Goal: Task Accomplishment & Management: Manage account settings

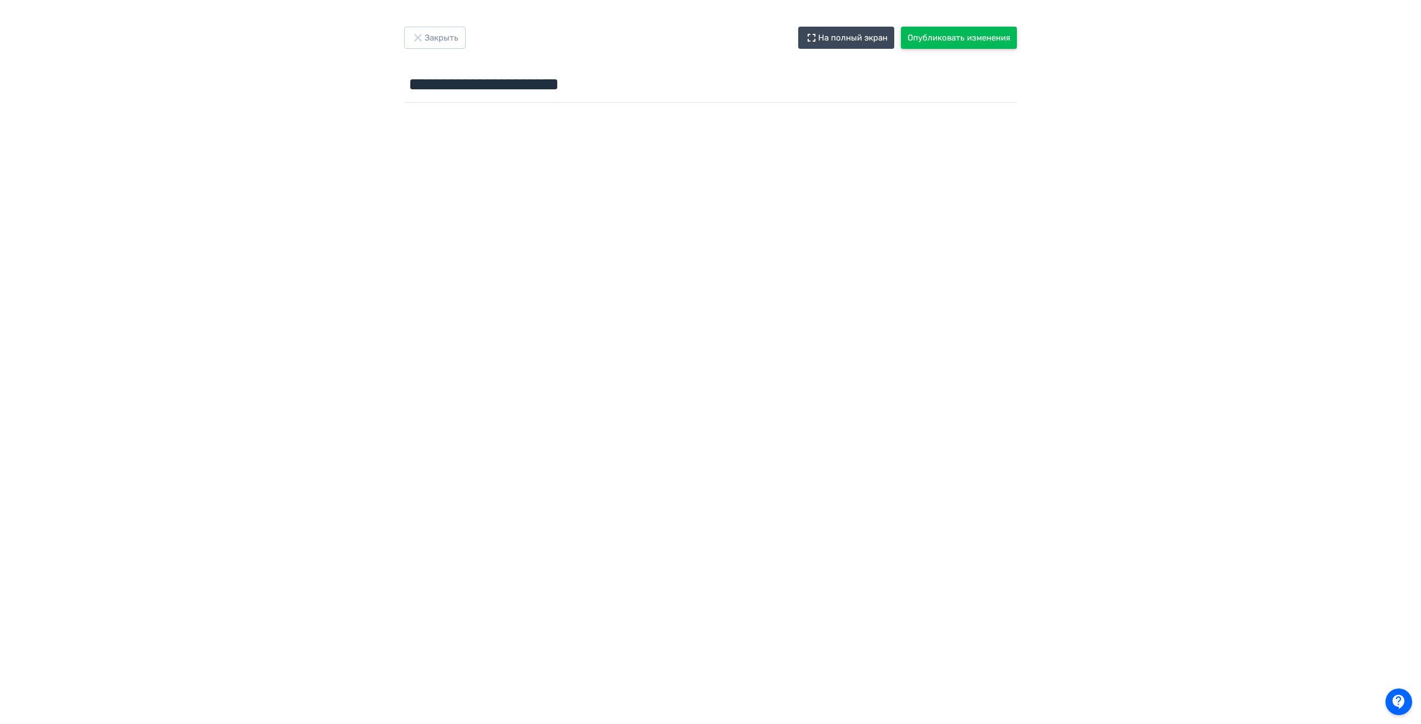
click at [927, 42] on button "Опубликовать изменения" at bounding box center [959, 38] width 116 height 22
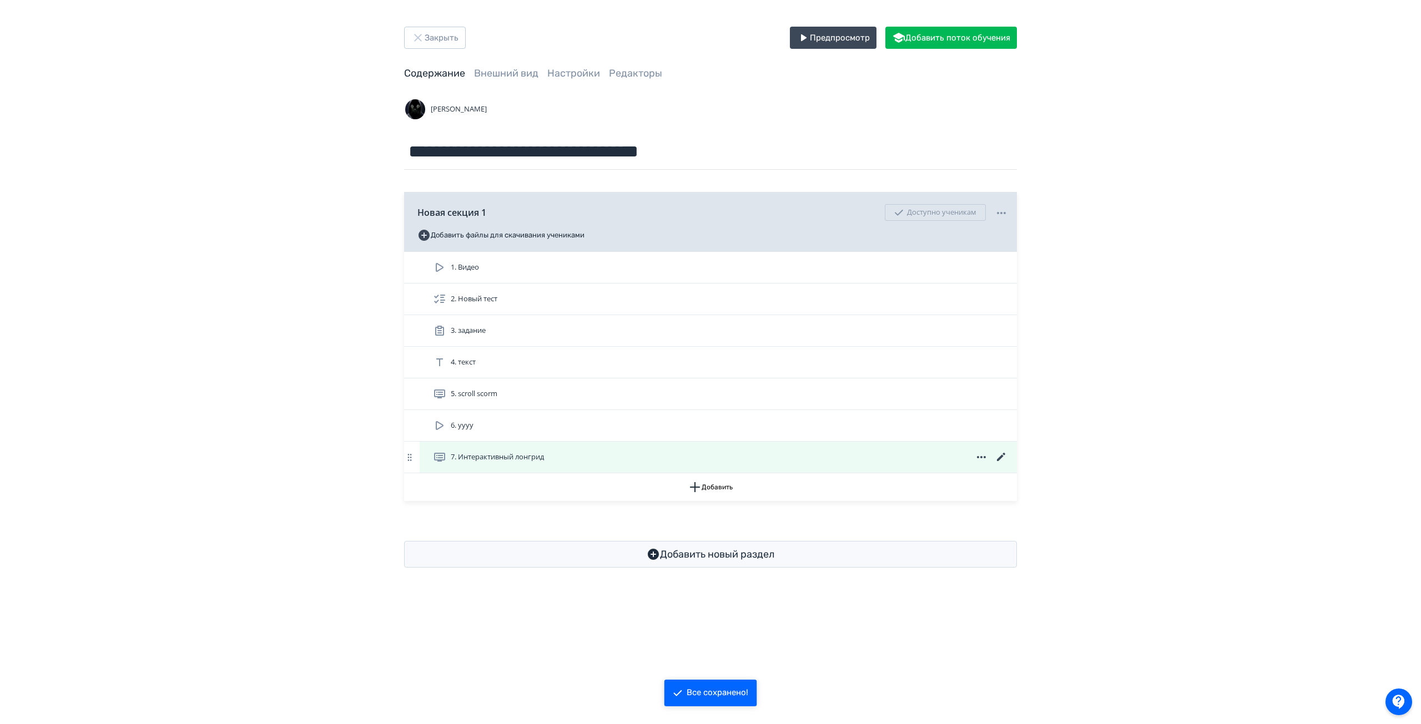
click at [999, 456] on icon at bounding box center [1001, 457] width 13 height 13
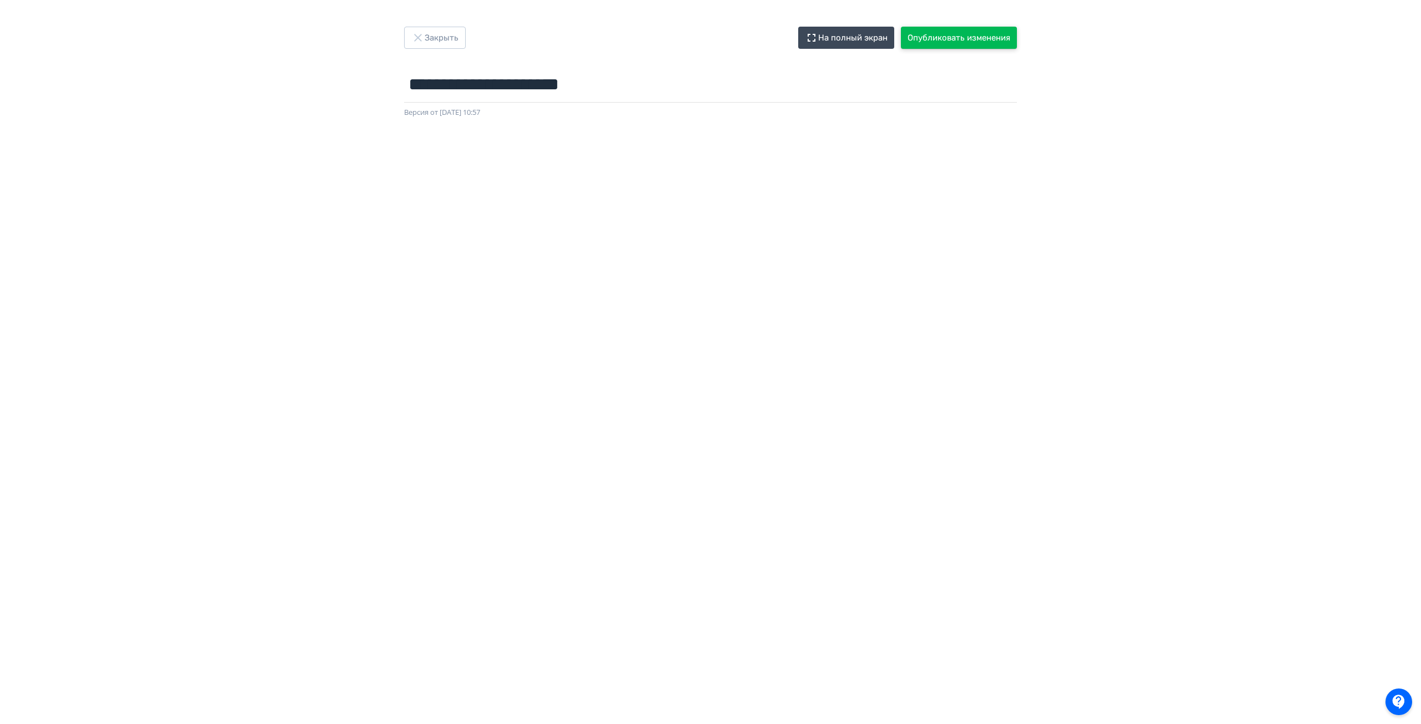
click at [961, 38] on button "Опубликовать изменения" at bounding box center [959, 38] width 116 height 22
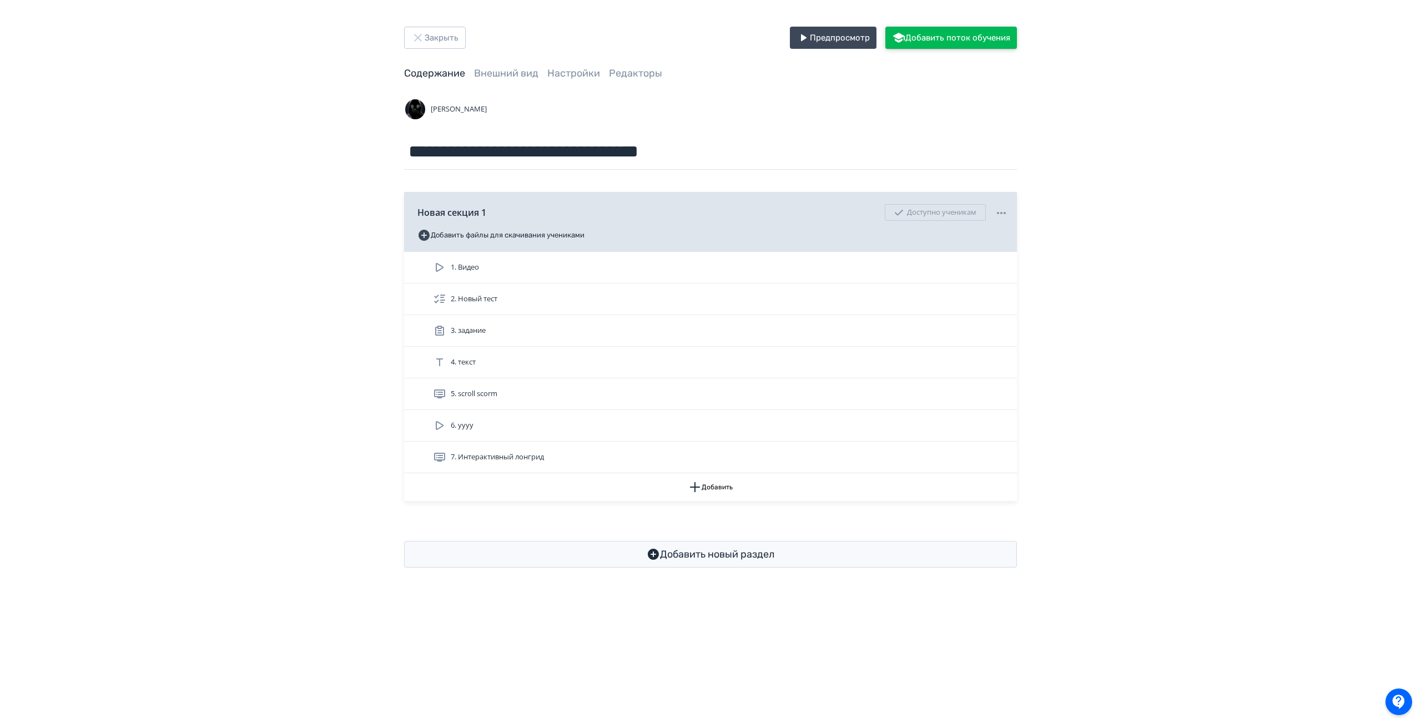
click at [954, 39] on button "Добавить поток обучения" at bounding box center [951, 38] width 132 height 22
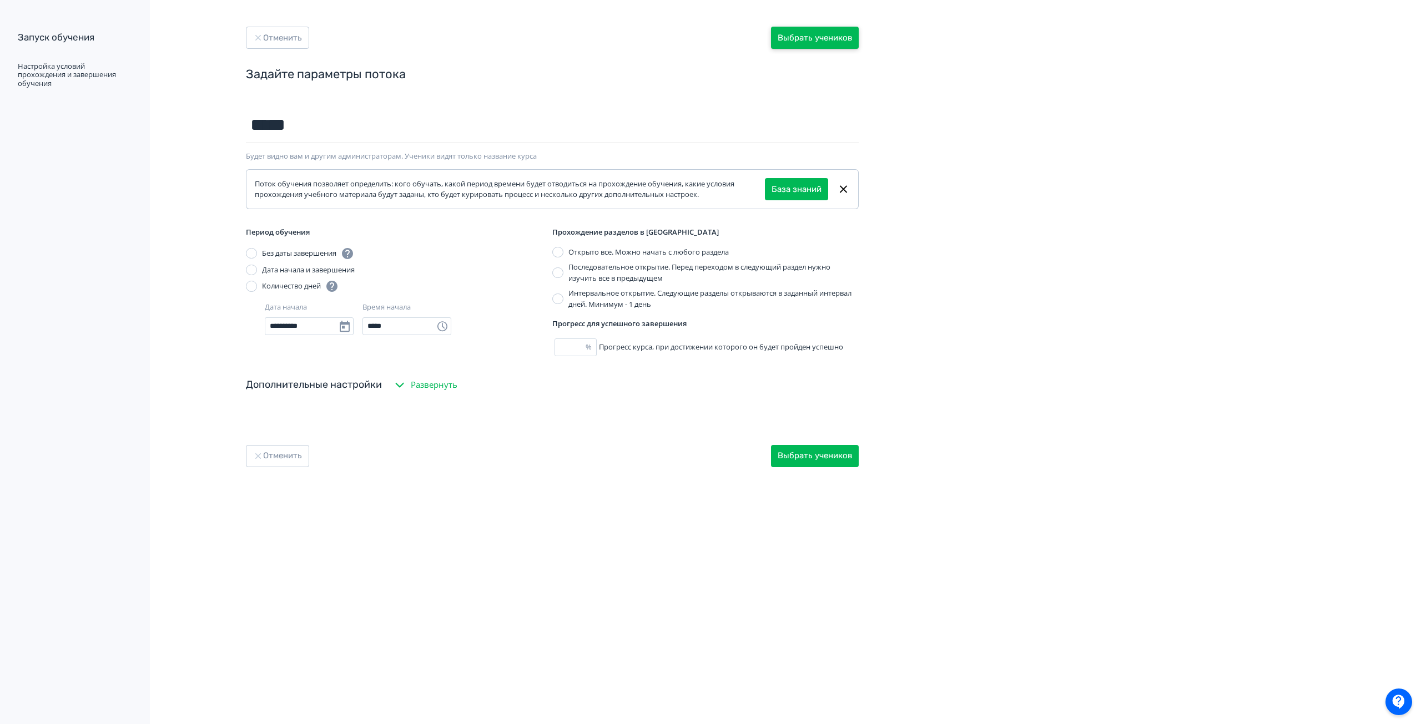
type input "*****"
click at [796, 42] on button "Выбрать учеников" at bounding box center [815, 38] width 88 height 22
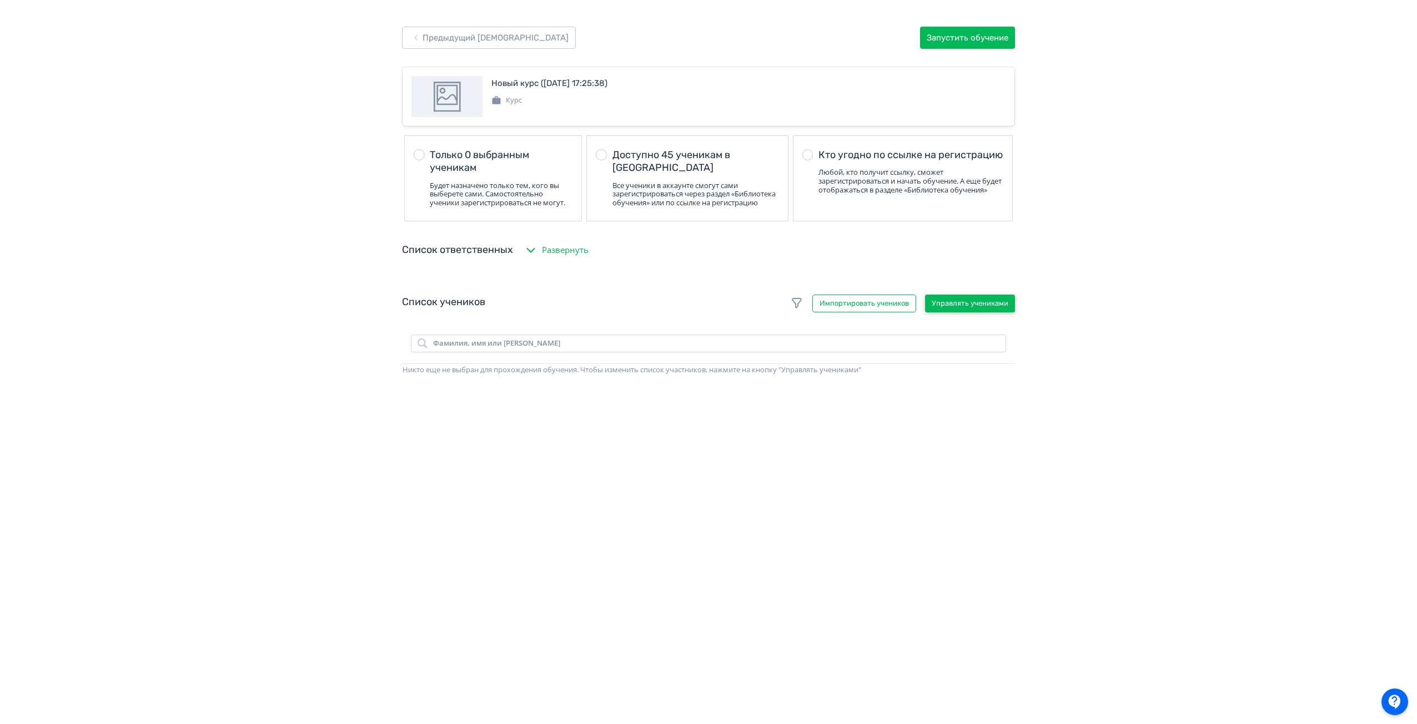
click at [960, 313] on button "Управлять учениками" at bounding box center [970, 304] width 90 height 18
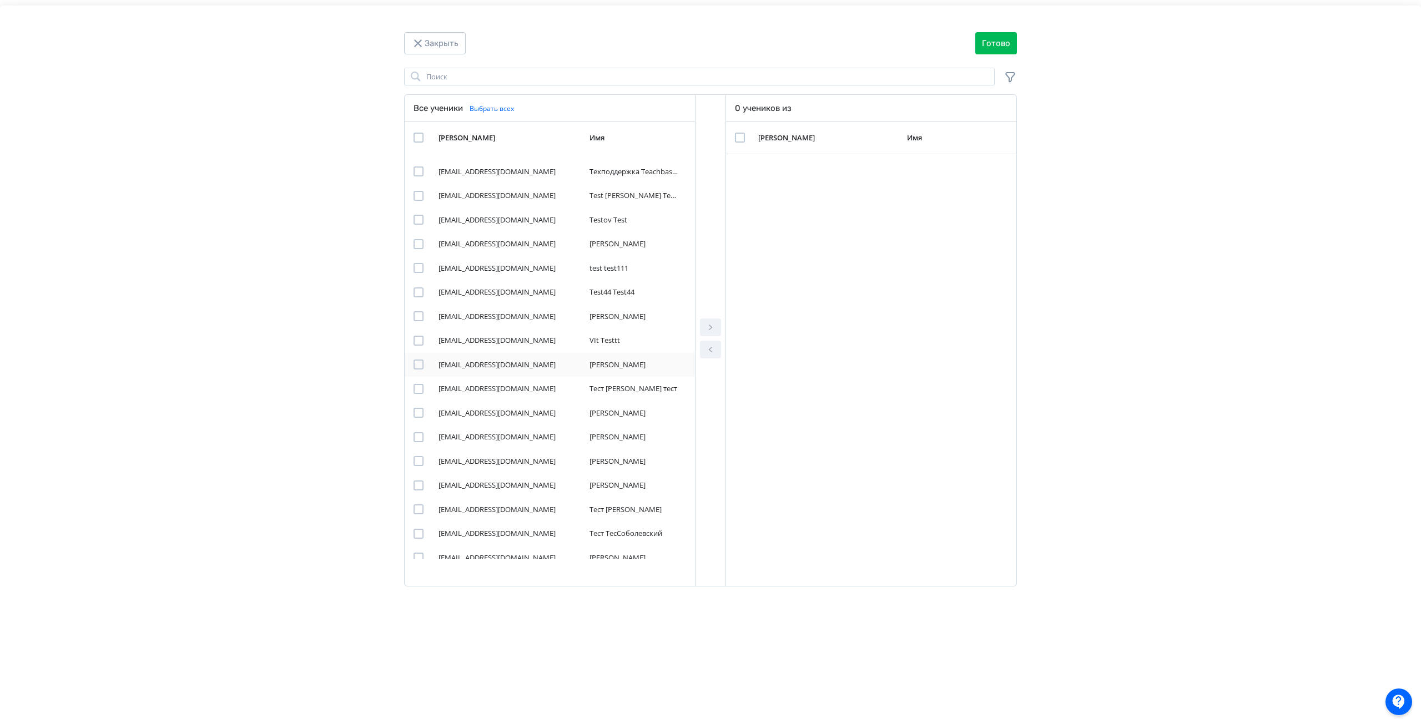
scroll to position [611, 0]
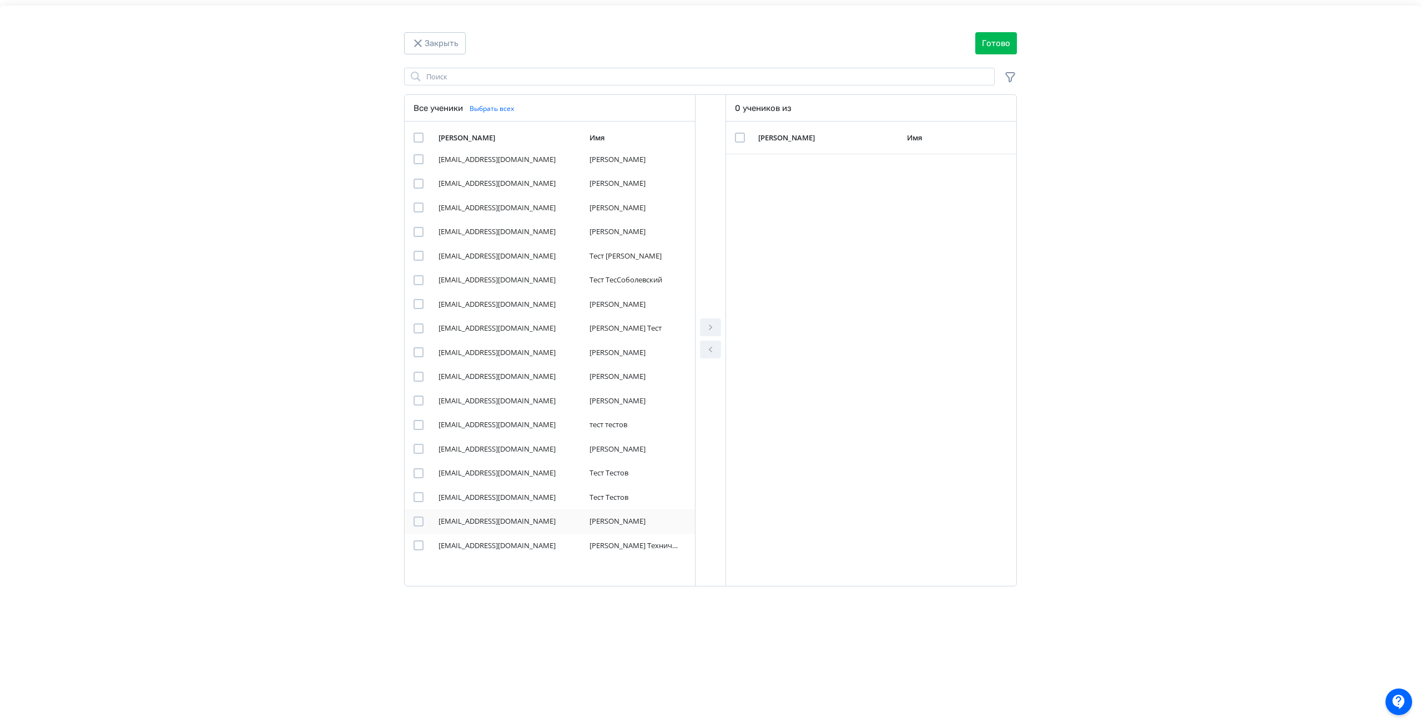
click at [414, 522] on div "Modal" at bounding box center [419, 522] width 10 height 10
click at [711, 327] on icon "Modal" at bounding box center [710, 328] width 3 height 6
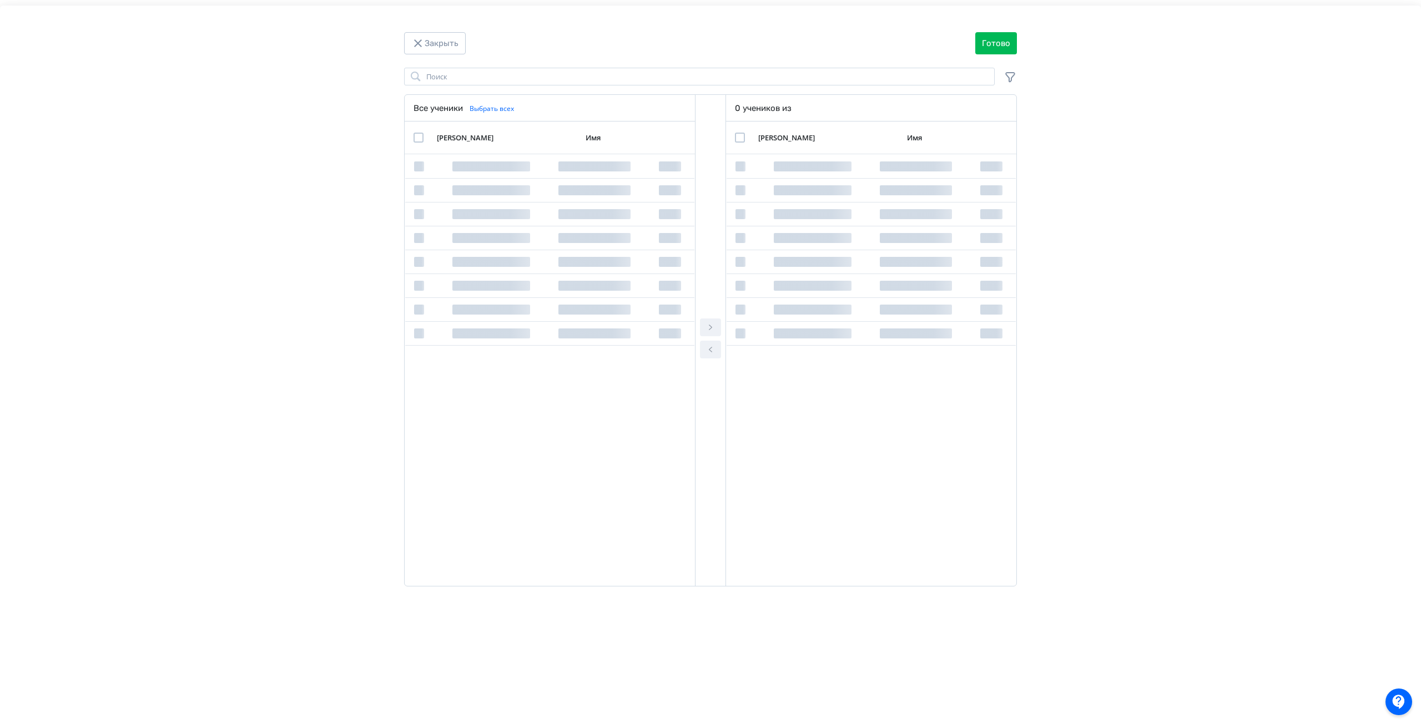
scroll to position [0, 0]
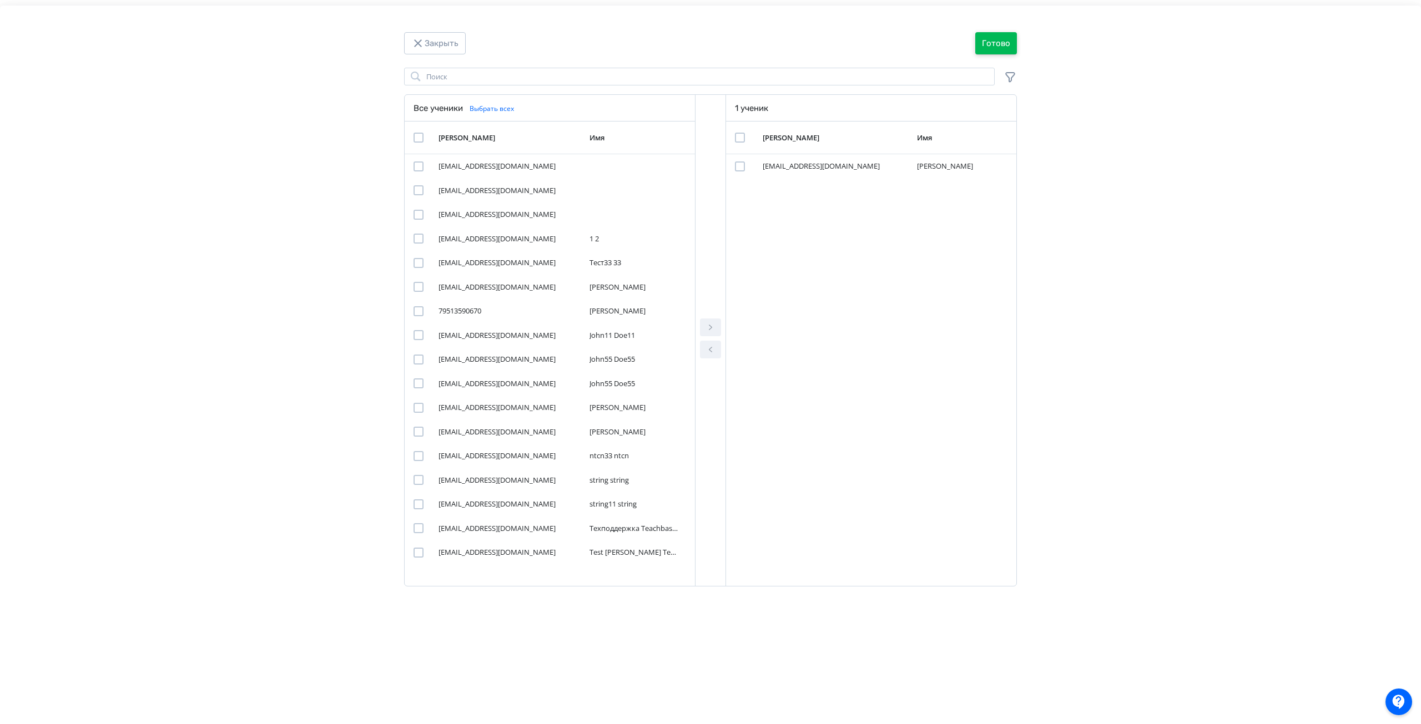
click at [999, 42] on button "Готово" at bounding box center [996, 43] width 42 height 22
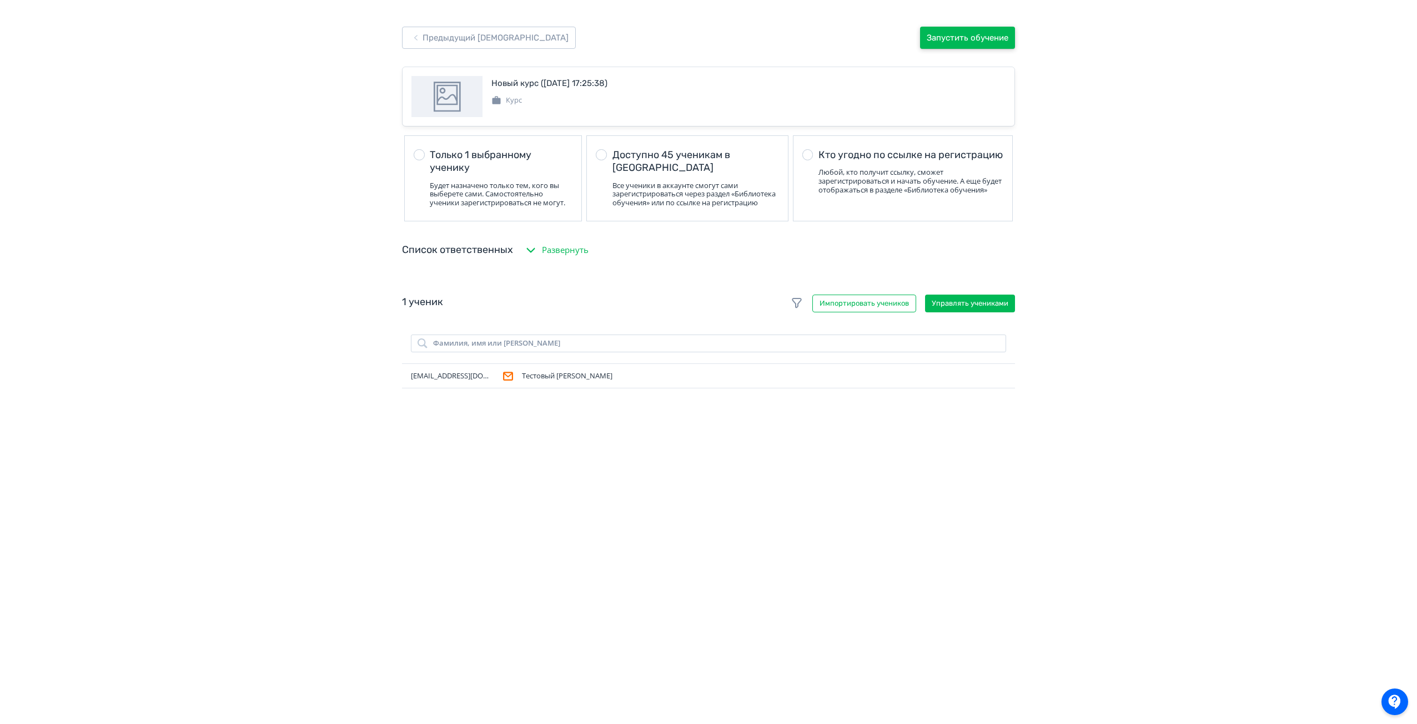
click at [989, 36] on button "Запустить обучение" at bounding box center [967, 38] width 95 height 22
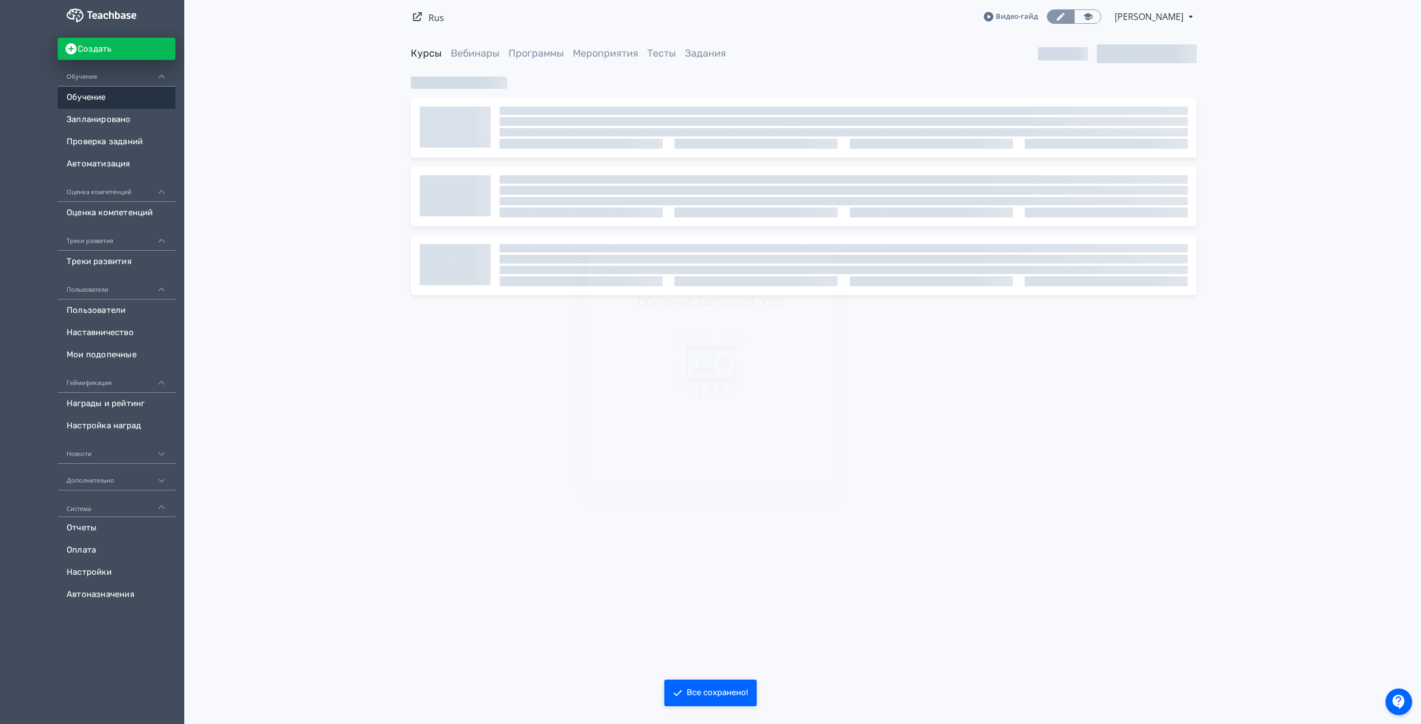
click at [607, 270] on icon "Modal" at bounding box center [610, 271] width 13 height 13
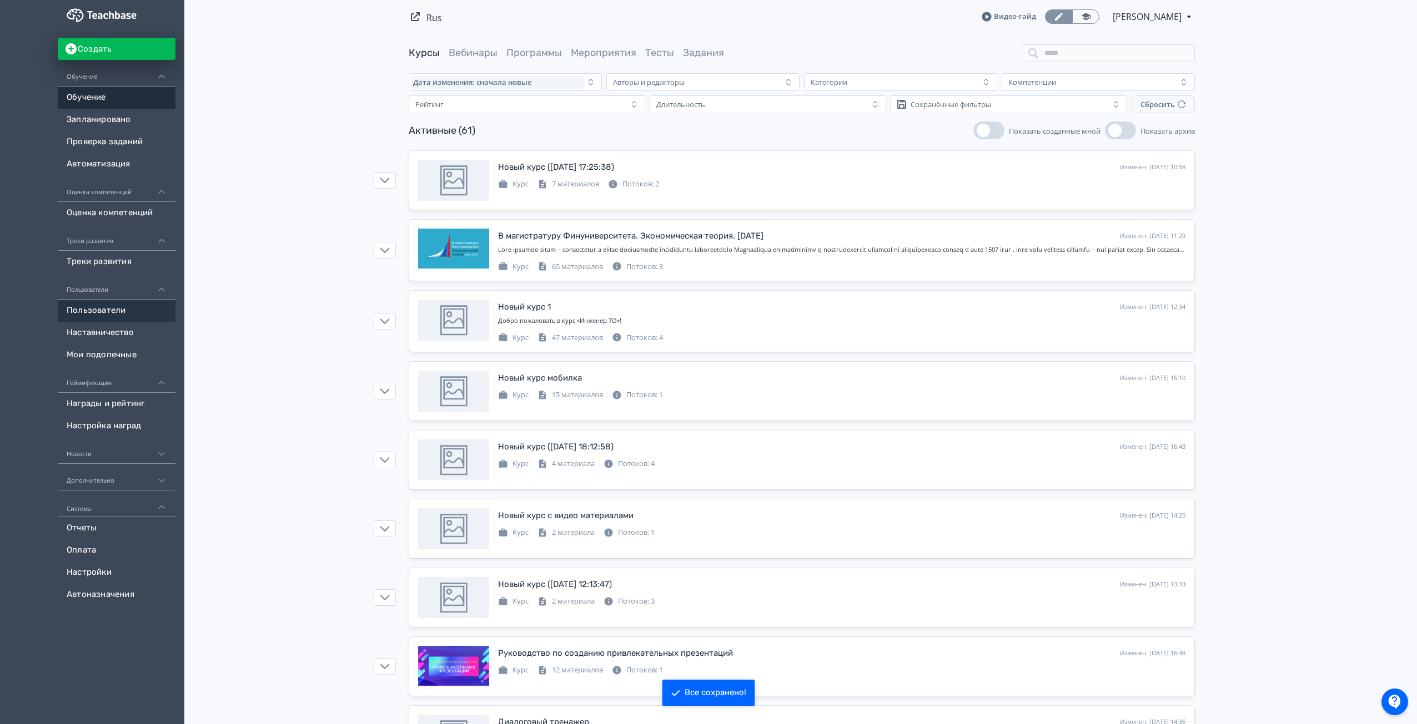
click at [85, 319] on link "Пользователи" at bounding box center [117, 311] width 118 height 22
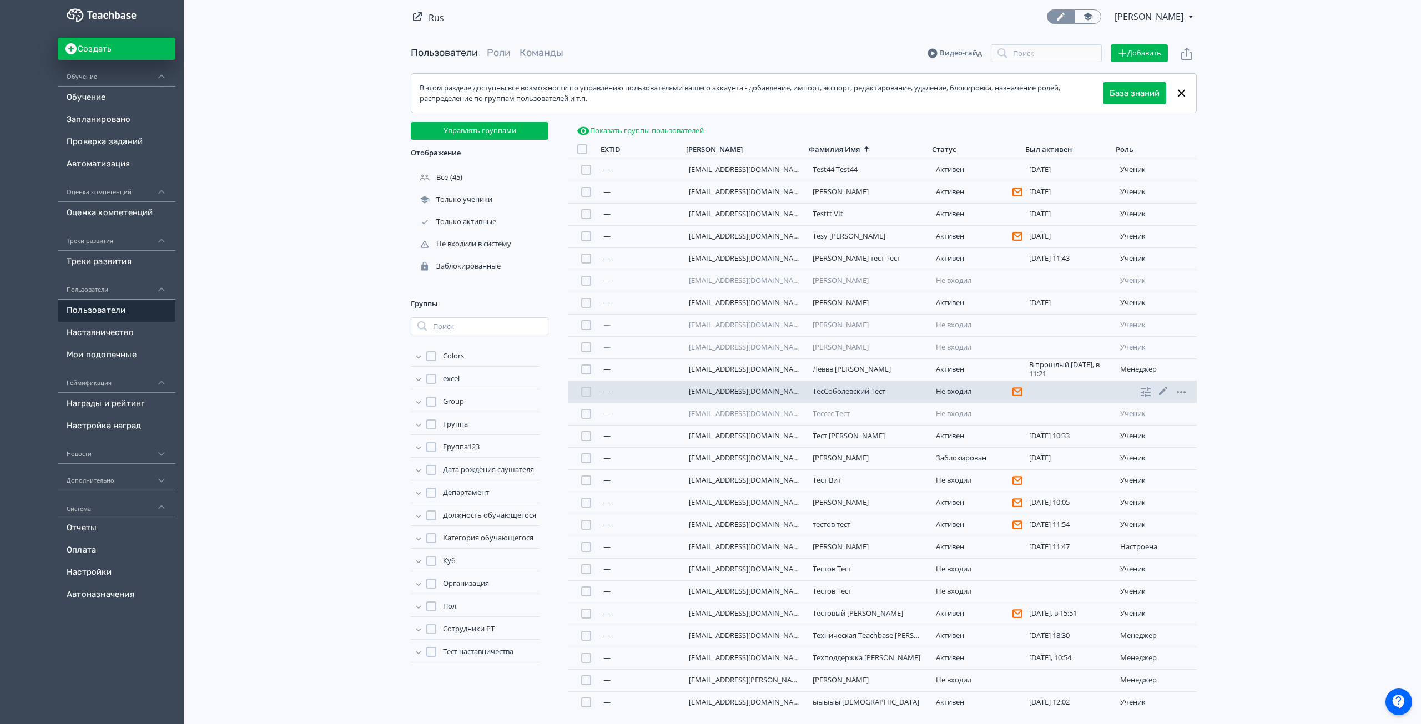
scroll to position [445, 0]
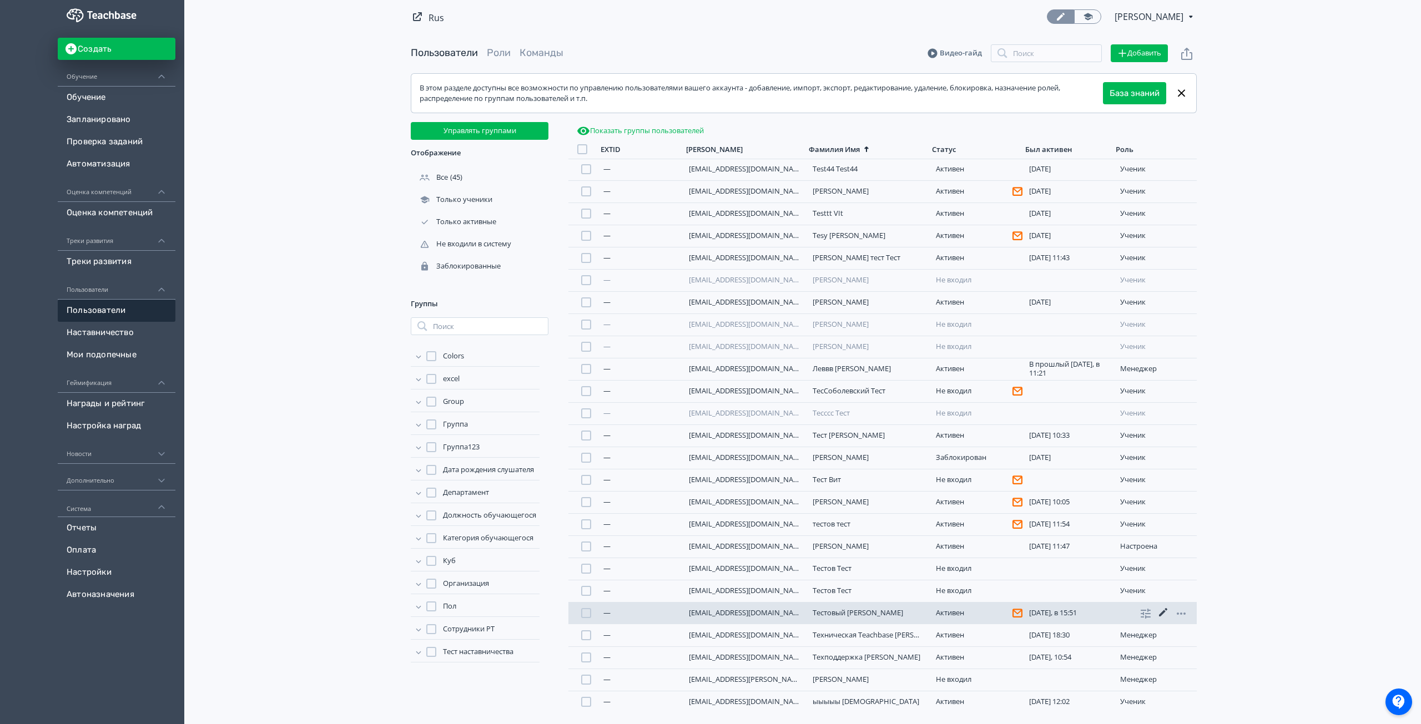
click at [1159, 610] on icon at bounding box center [1163, 612] width 13 height 13
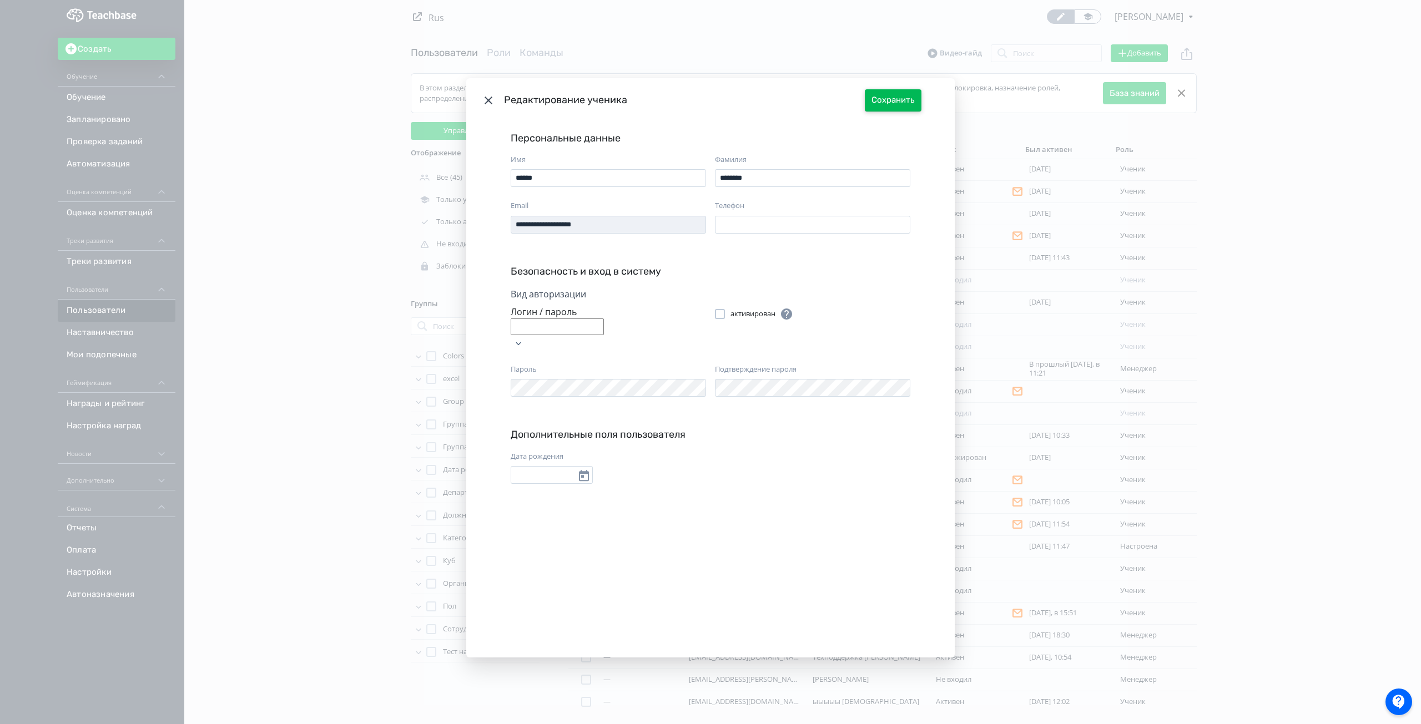
click at [902, 93] on button "Сохранить" at bounding box center [893, 100] width 57 height 22
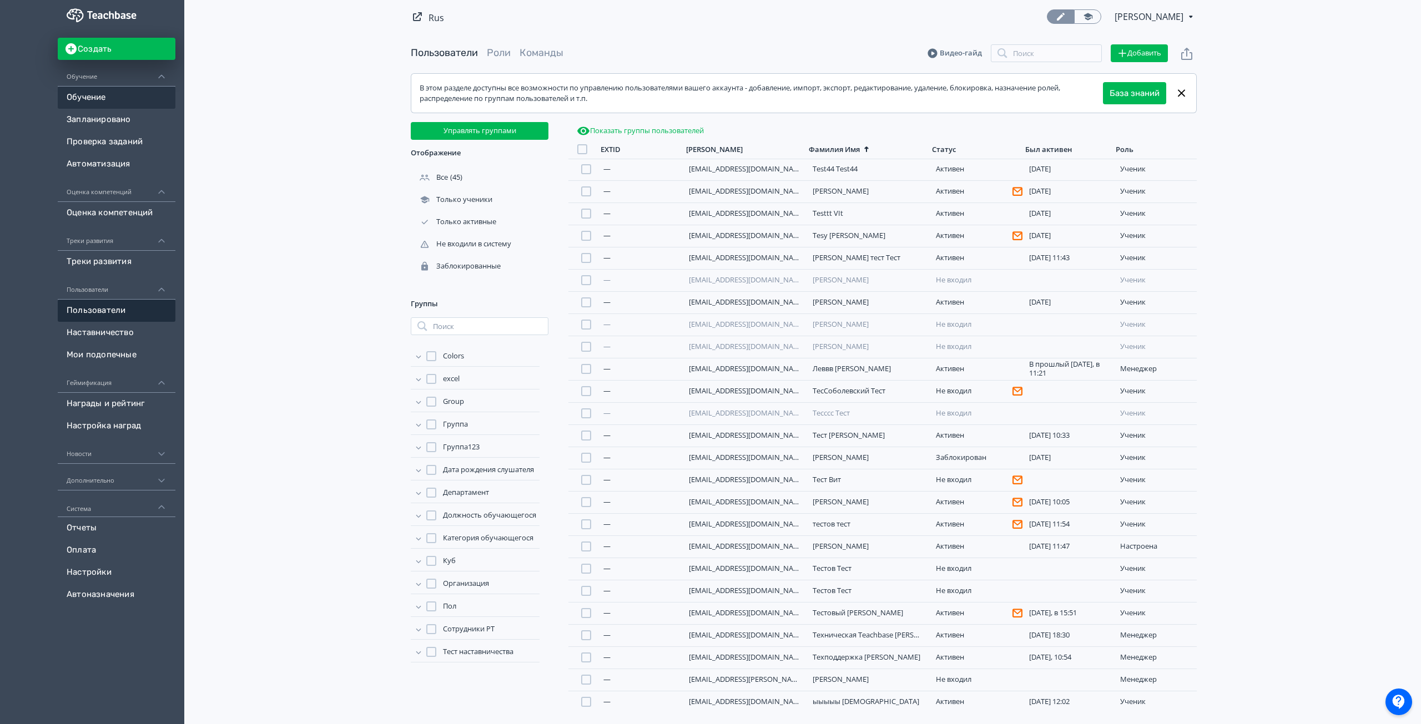
click at [93, 104] on link "Обучение" at bounding box center [117, 98] width 118 height 22
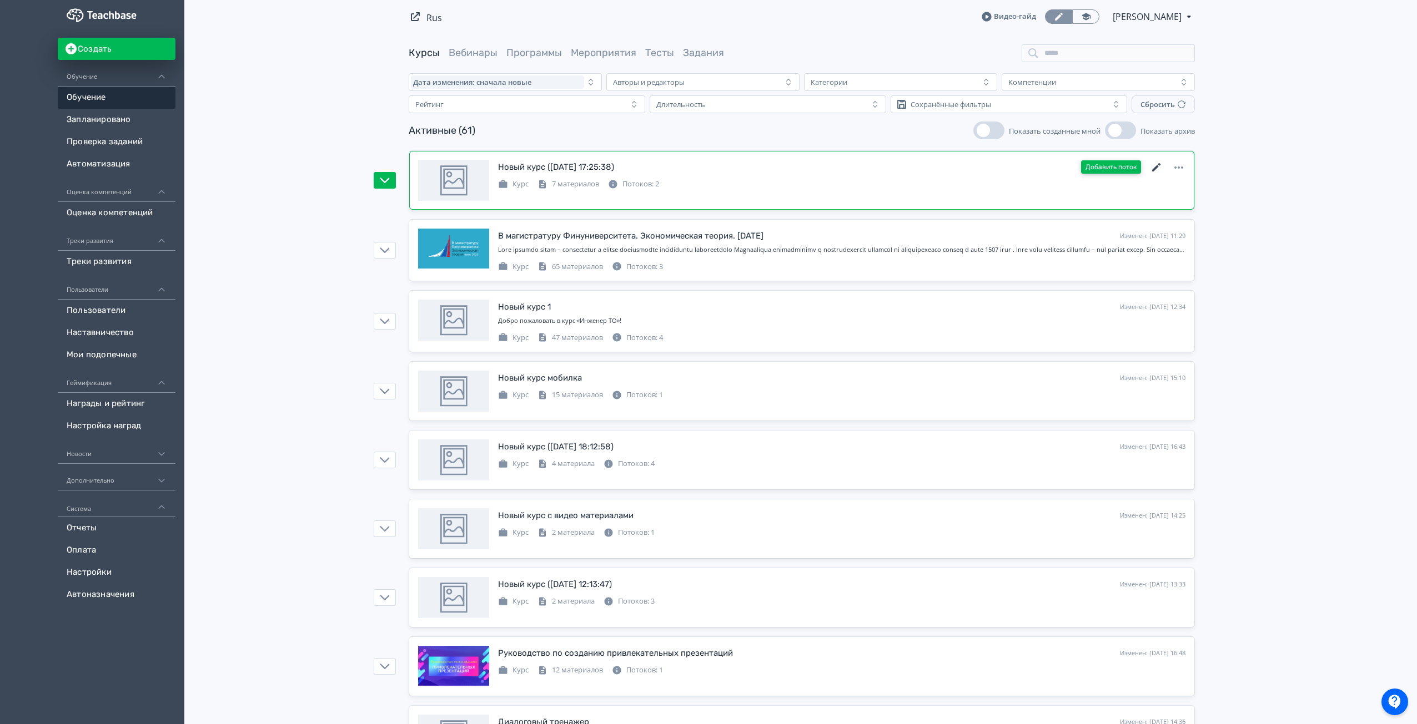
drag, startPoint x: 1155, startPoint y: 166, endPoint x: 1134, endPoint y: 167, distance: 21.1
click at [1155, 166] on icon at bounding box center [1156, 167] width 13 height 13
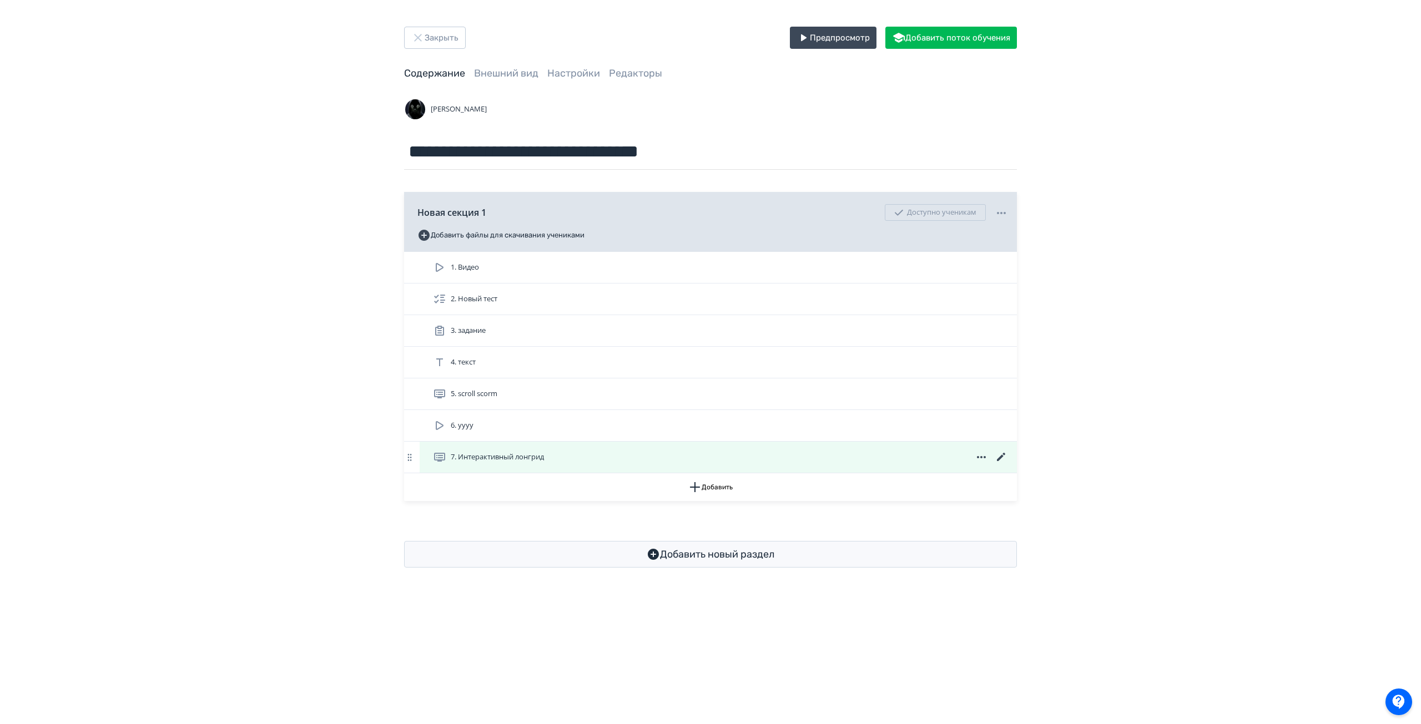
click at [625, 461] on div "7. Интерактивный лонгрид" at bounding box center [720, 457] width 575 height 13
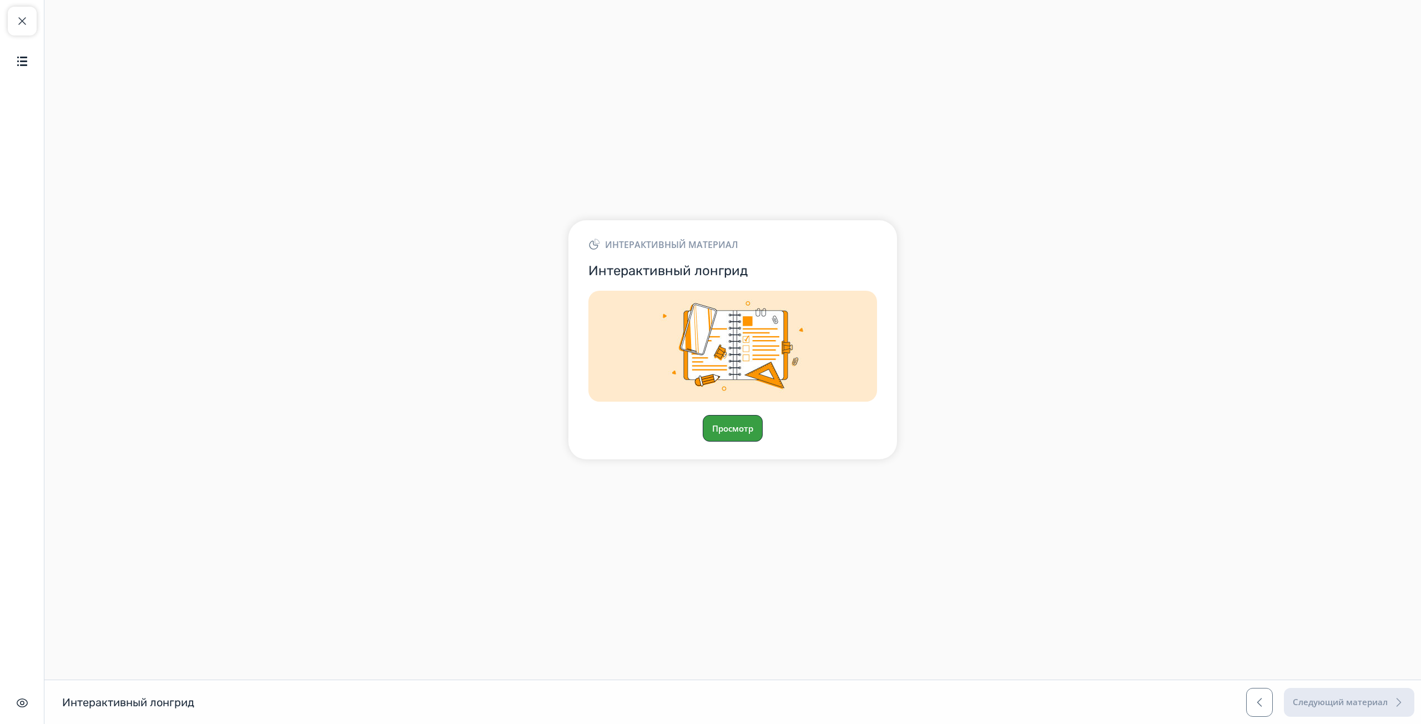
click at [735, 434] on button "Просмотр" at bounding box center [733, 428] width 60 height 27
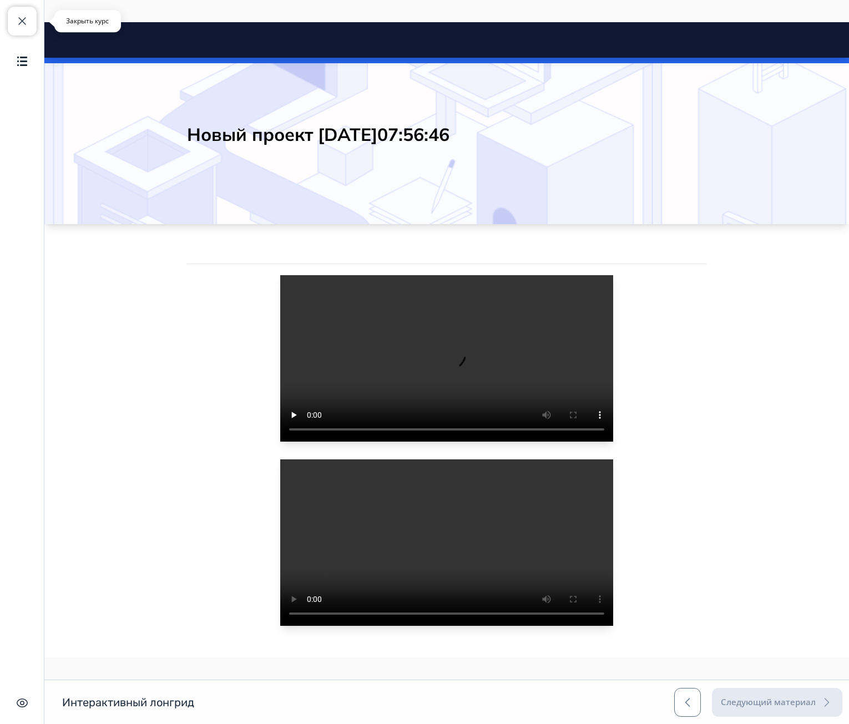
click at [31, 18] on button "Закрыть курс" at bounding box center [22, 21] width 29 height 29
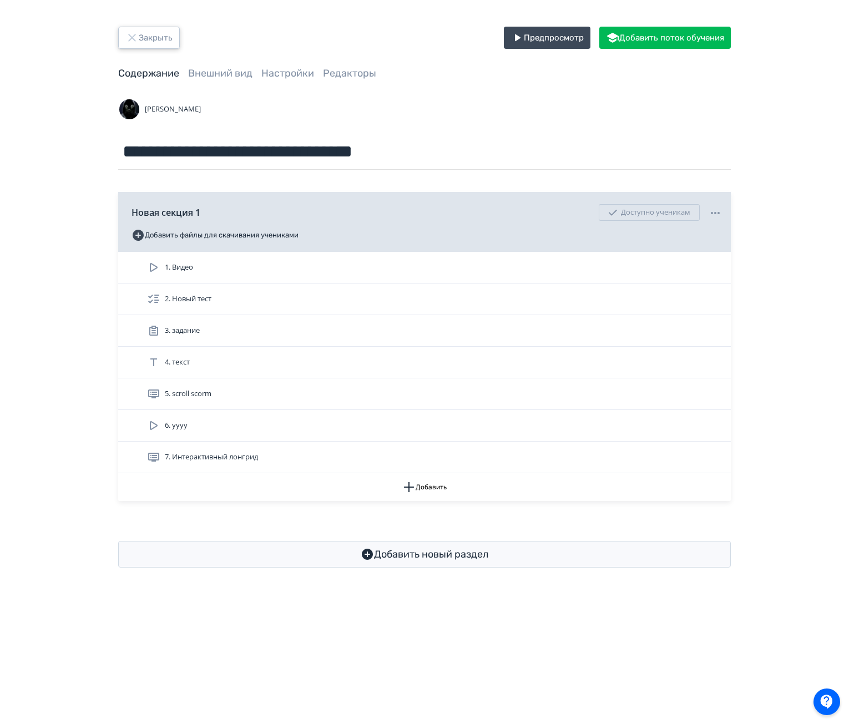
click at [150, 36] on button "Закрыть" at bounding box center [149, 38] width 62 height 22
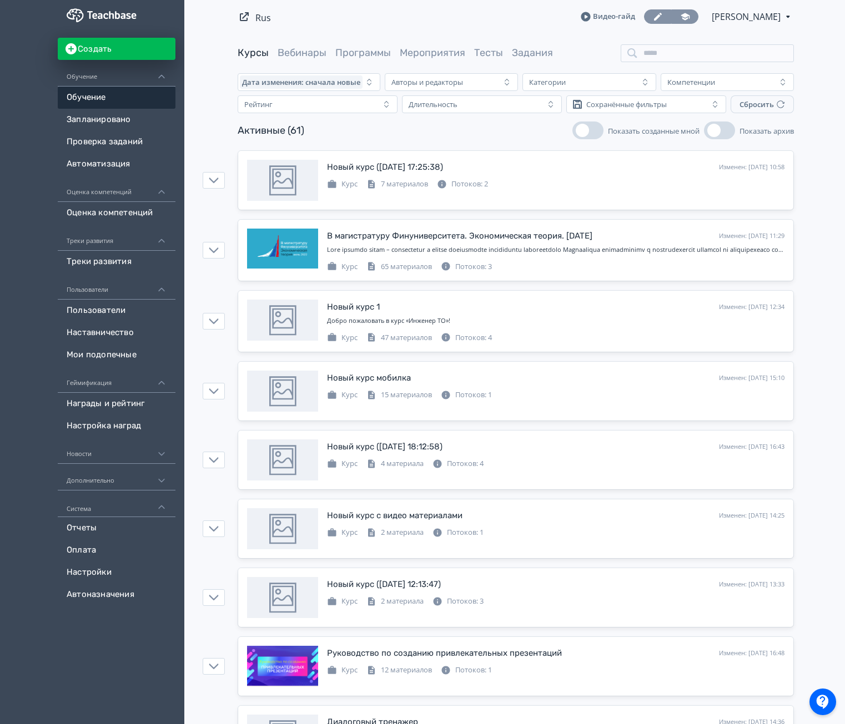
click at [680, 13] on icon at bounding box center [685, 17] width 10 height 10
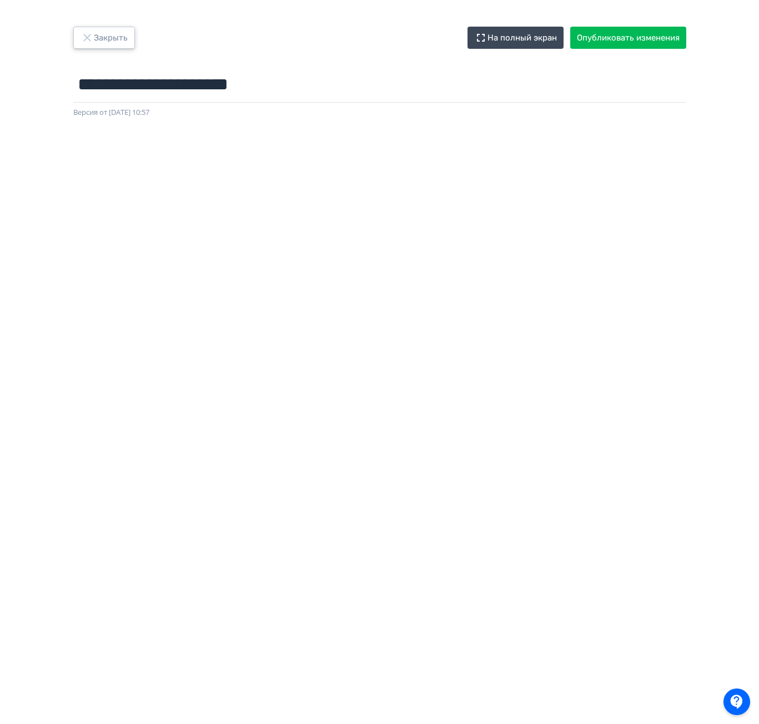
click at [97, 43] on button "Закрыть" at bounding box center [104, 38] width 62 height 22
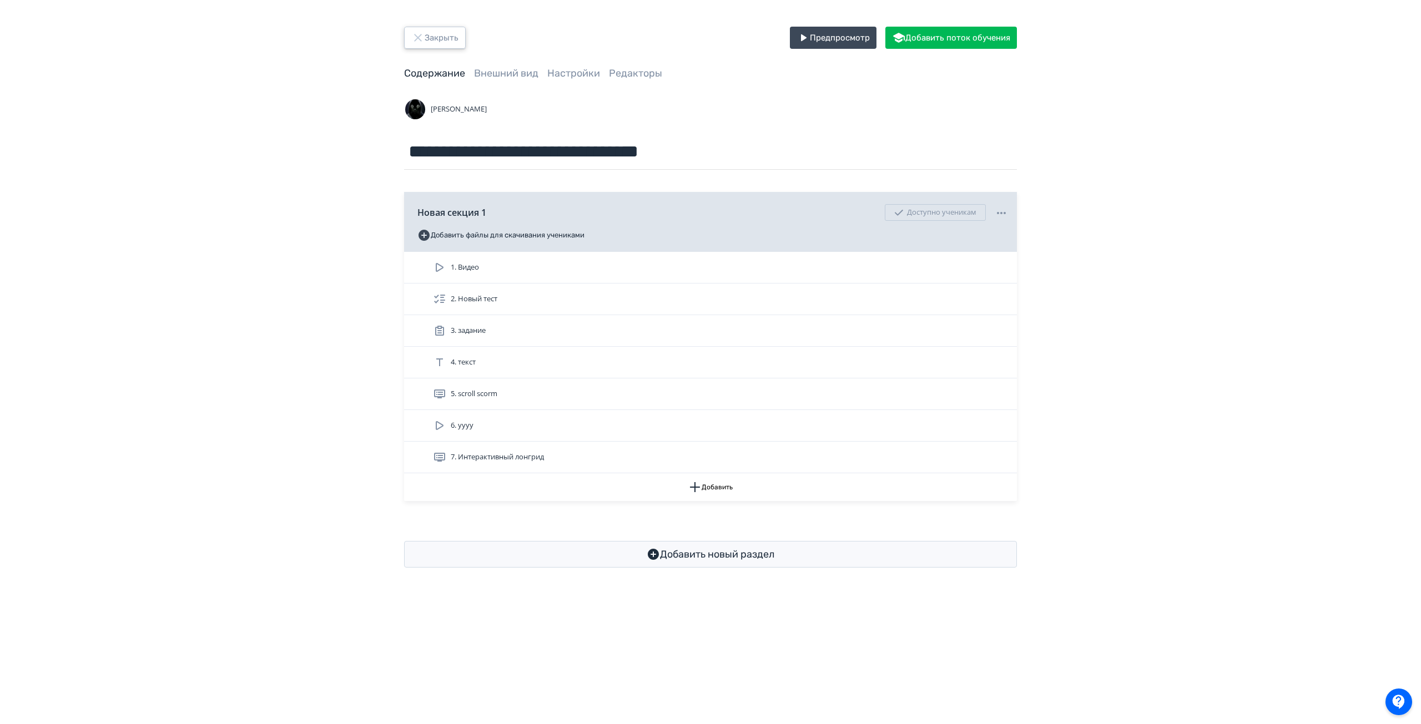
click at [439, 44] on button "Закрыть" at bounding box center [435, 38] width 62 height 22
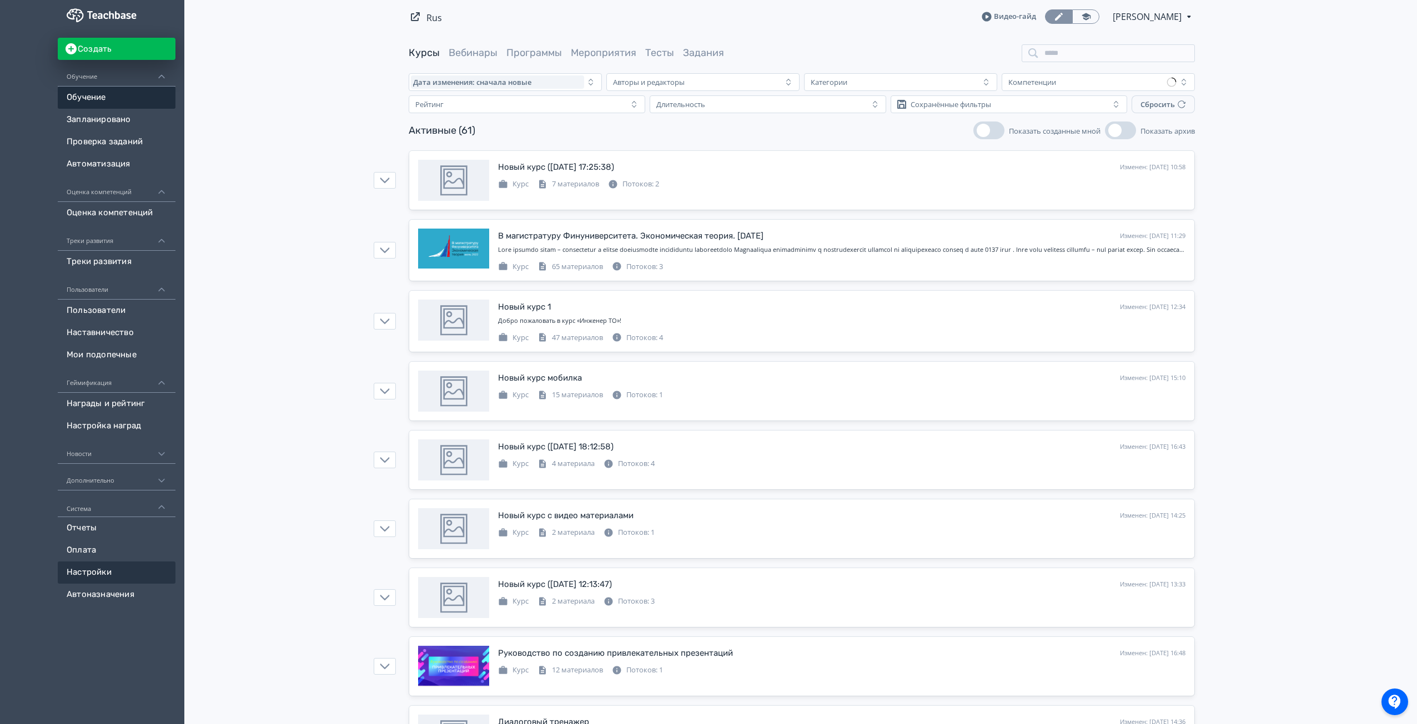
click at [109, 570] on link "Настройки" at bounding box center [117, 573] width 118 height 22
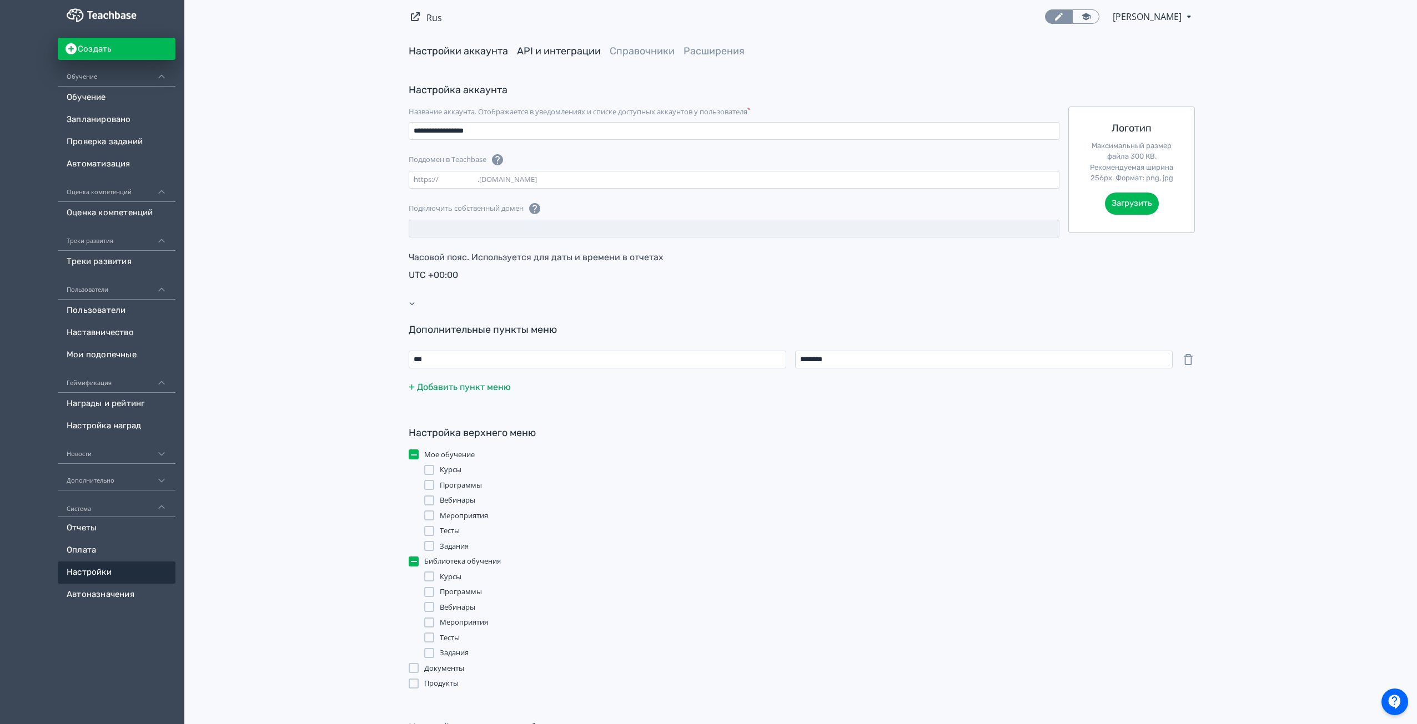
click at [545, 54] on link "API и интеграции" at bounding box center [559, 51] width 84 height 12
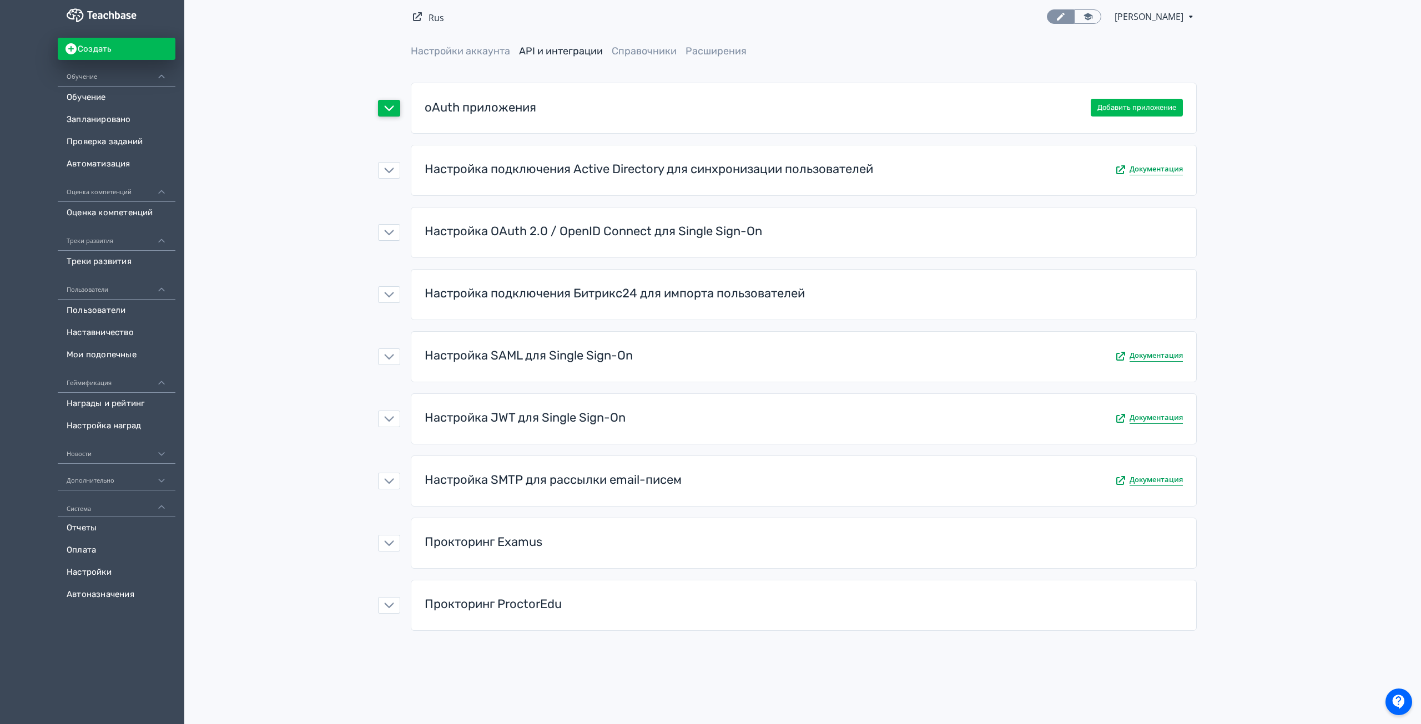
click at [387, 105] on icon "button" at bounding box center [389, 108] width 10 height 10
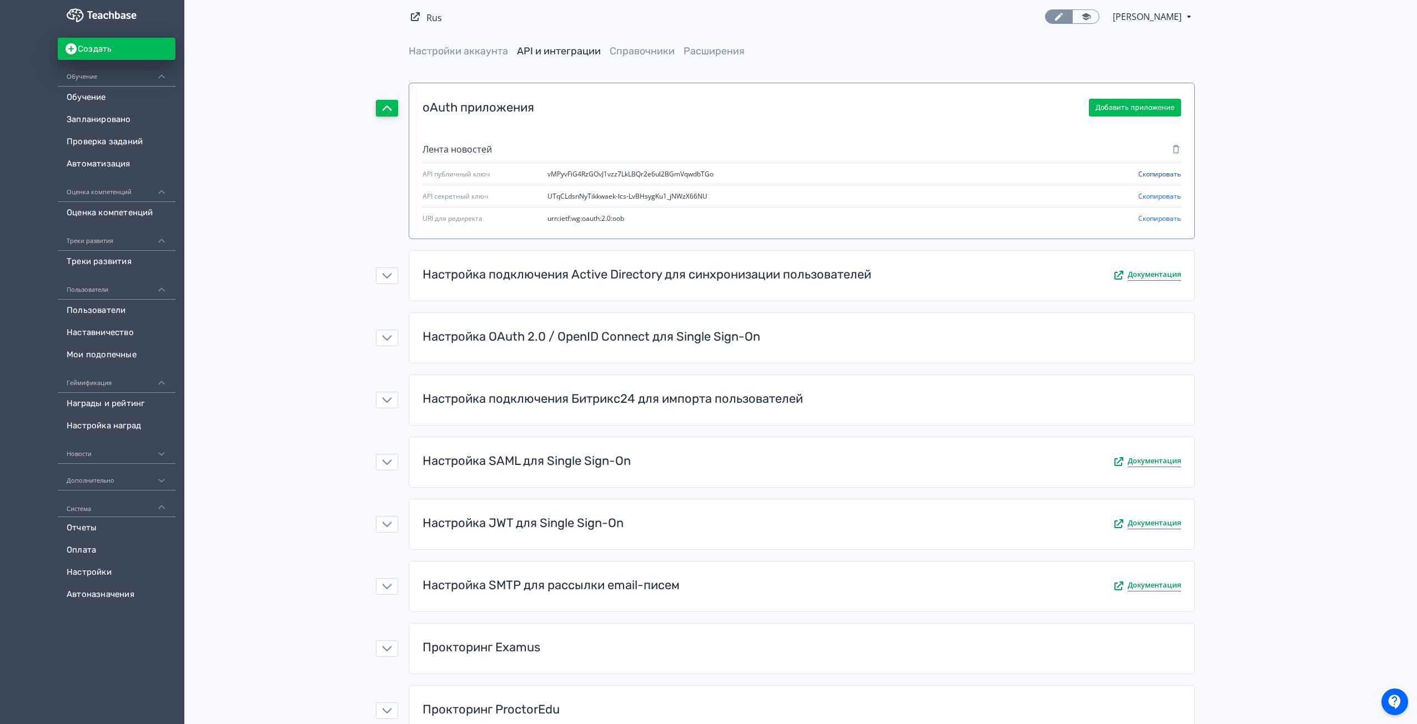
click at [1001, 173] on button "Скопировать" at bounding box center [1159, 174] width 43 height 13
click at [1001, 197] on button "Скопировать" at bounding box center [1159, 196] width 43 height 13
click at [90, 100] on link "Обучение" at bounding box center [117, 98] width 118 height 22
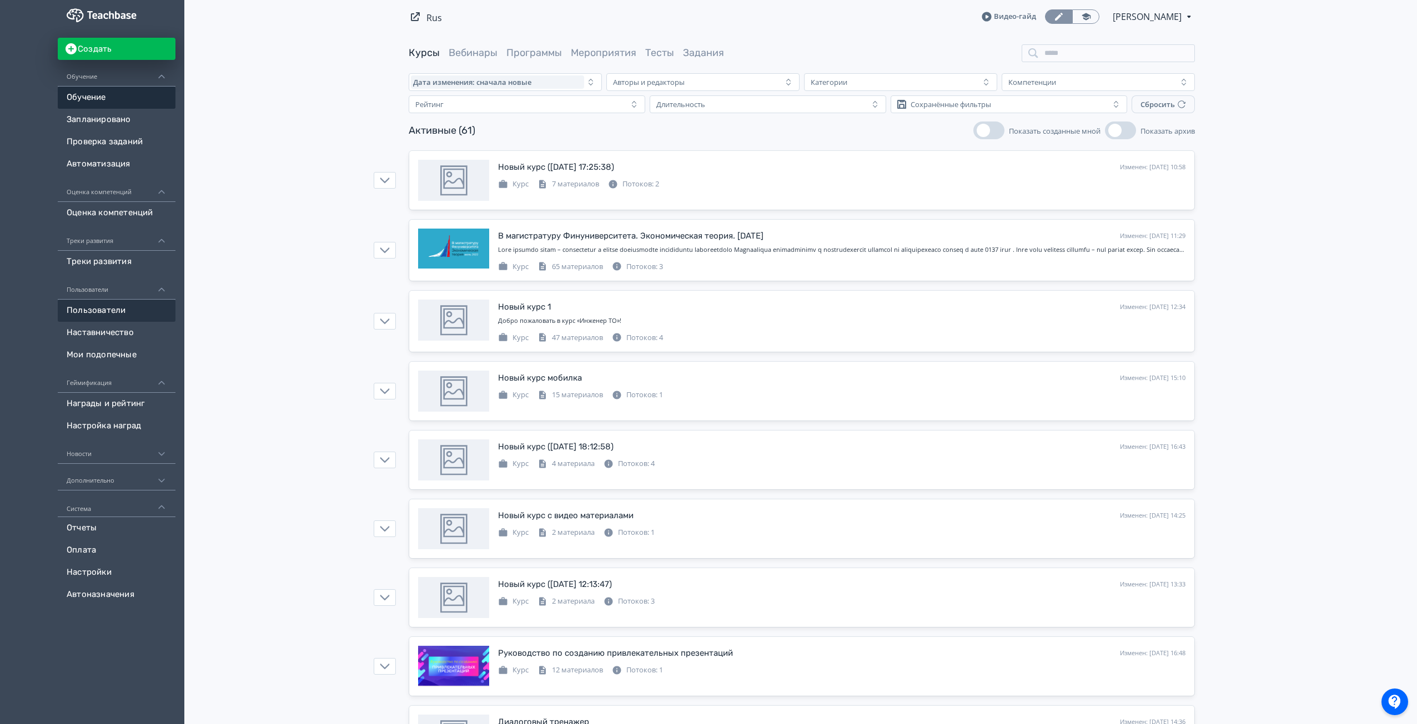
click at [99, 315] on link "Пользователи" at bounding box center [117, 311] width 118 height 22
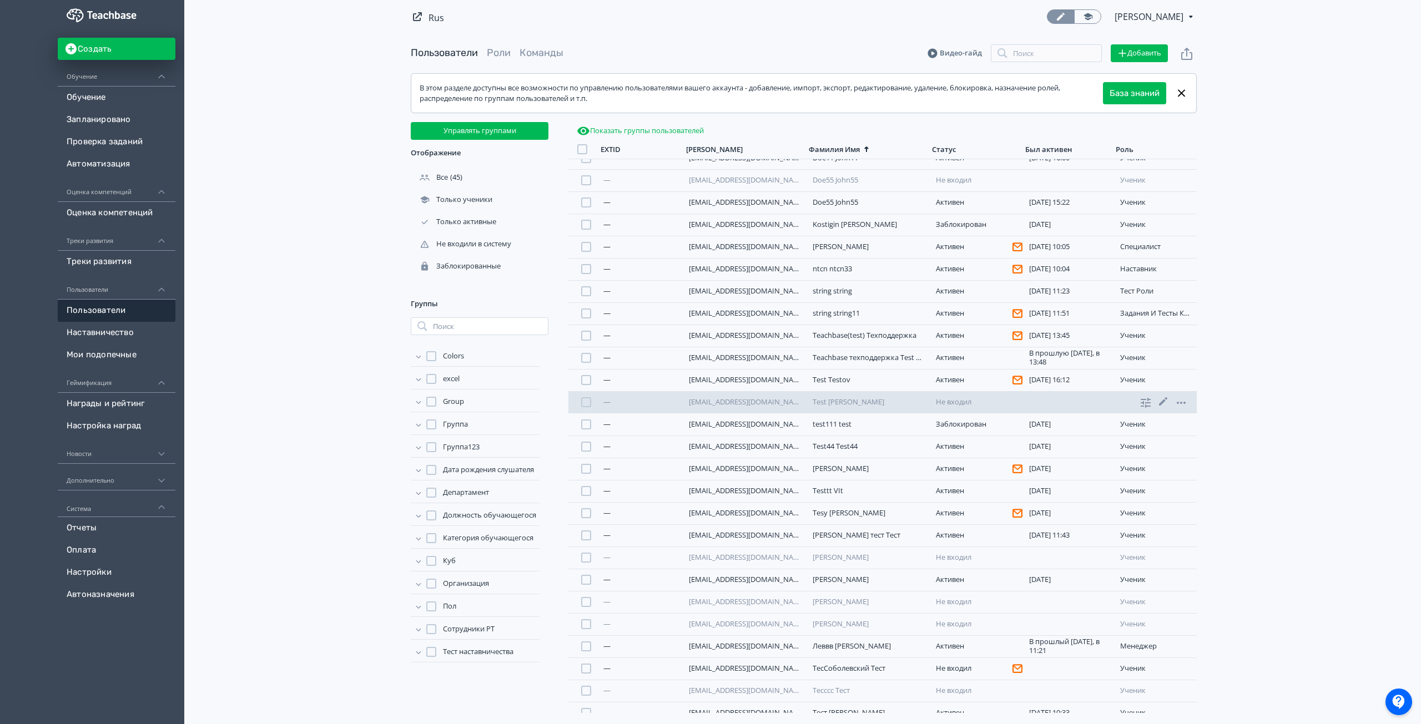
scroll to position [222, 0]
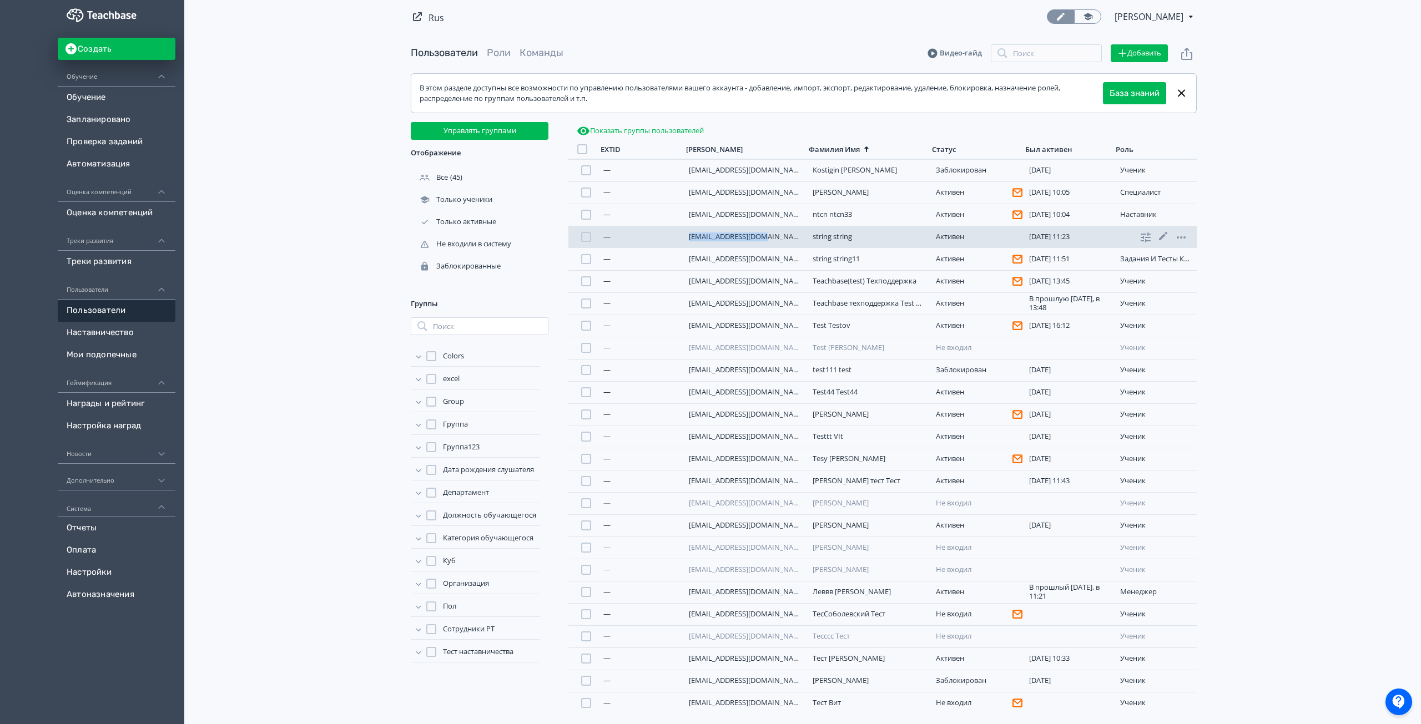
drag, startPoint x: 763, startPoint y: 237, endPoint x: 688, endPoint y: 233, distance: 75.6
click at [689, 233] on div "[EMAIL_ADDRESS][DOMAIN_NAME]" at bounding box center [744, 237] width 110 height 9
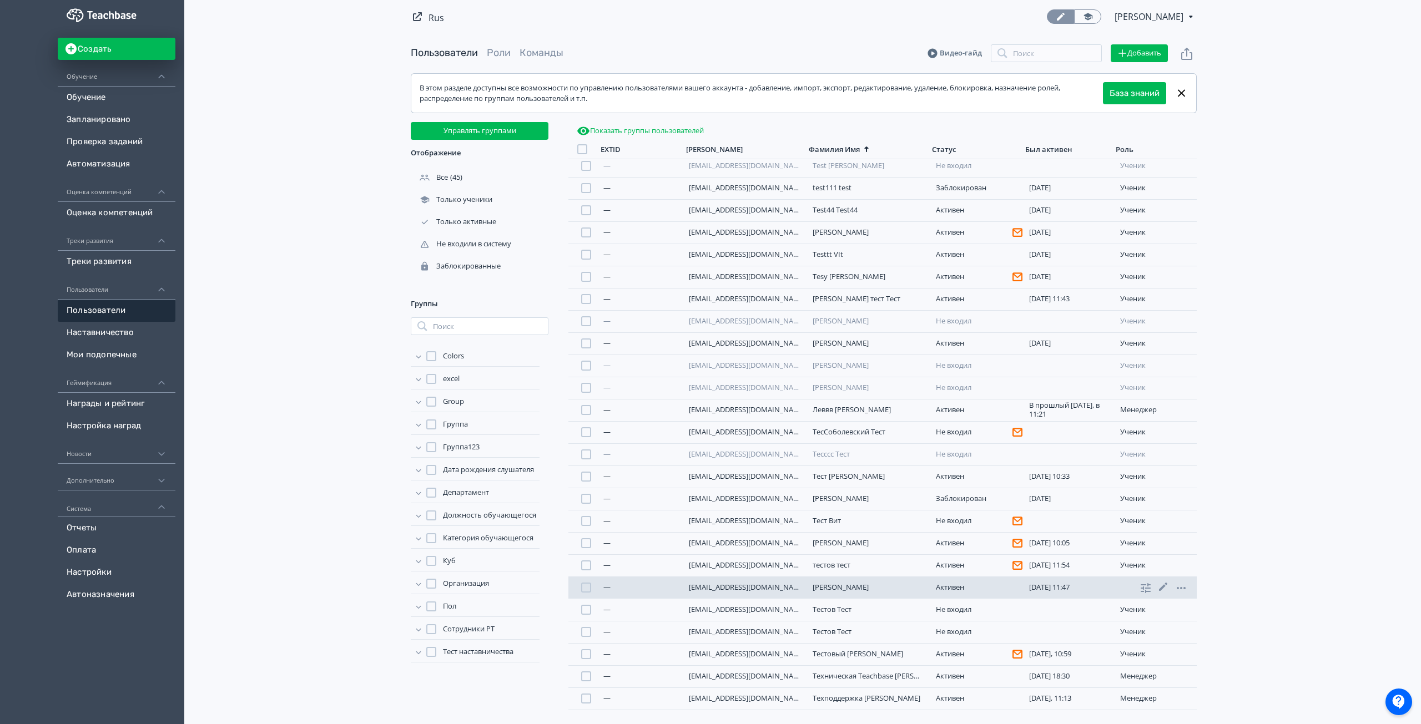
scroll to position [445, 0]
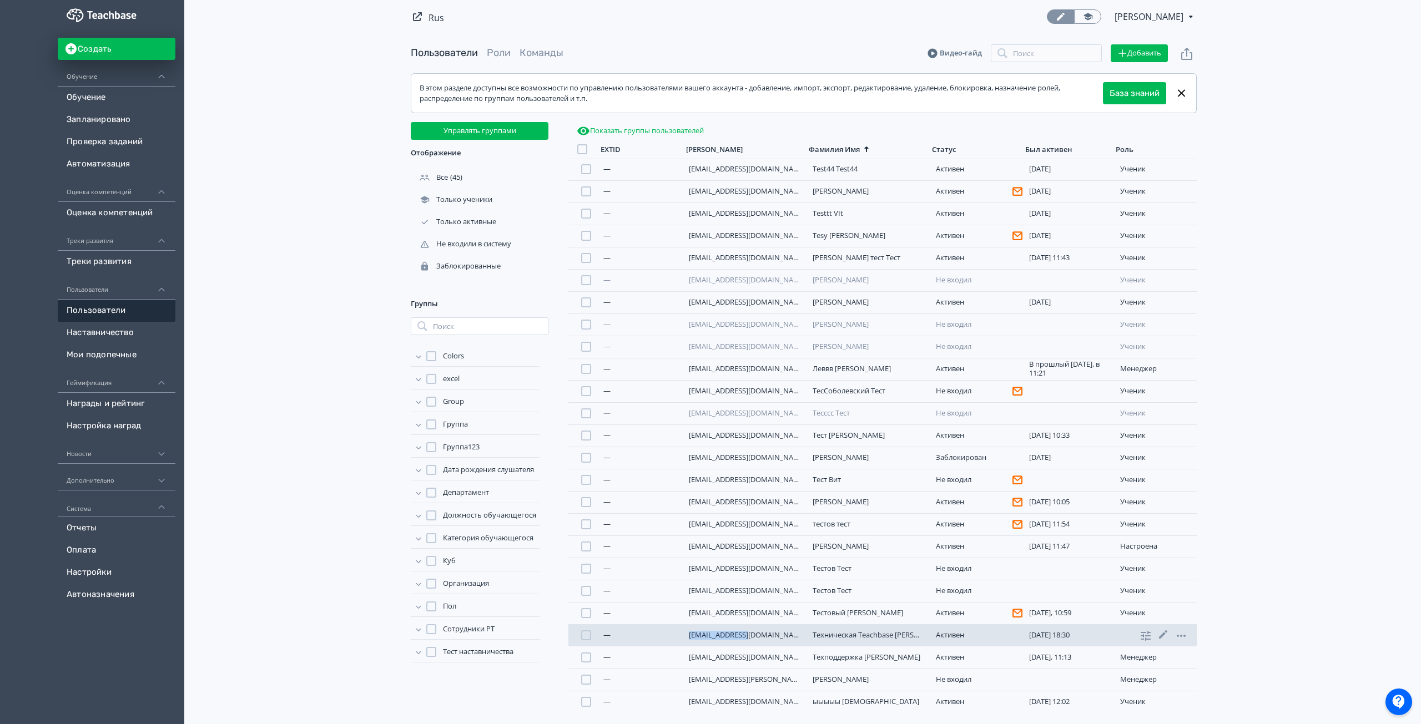
drag, startPoint x: 744, startPoint y: 637, endPoint x: 676, endPoint y: 646, distance: 68.9
click at [676, 646] on div "— [EMAIL_ADDRESS][DOMAIN_NAME] Техническая Teachbase [PERSON_NAME] [DATE] 18:30…" at bounding box center [882, 636] width 628 height 22
copy div "— [EMAIL_ADDRESS][DOMAIN_NAME]"
